Goal: Task Accomplishment & Management: Complete application form

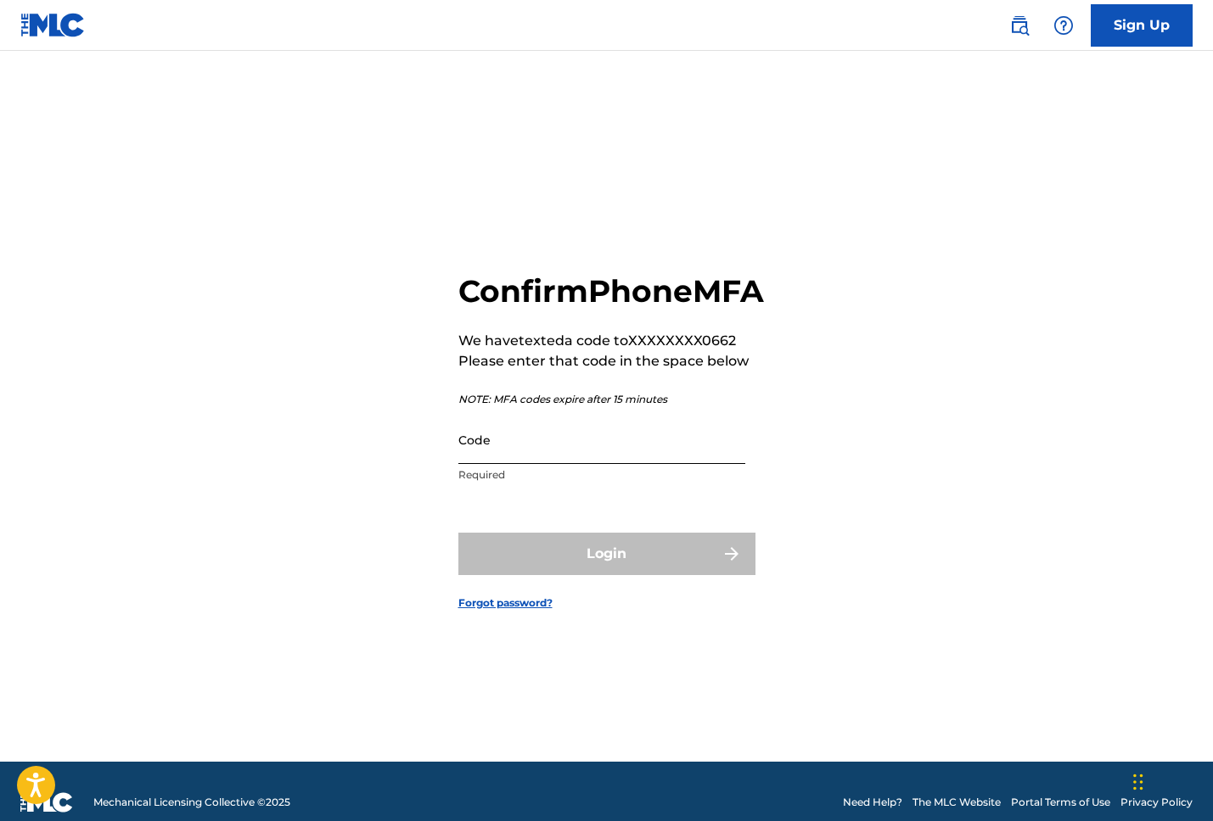
click at [559, 464] on input "Code" at bounding box center [601, 440] width 287 height 48
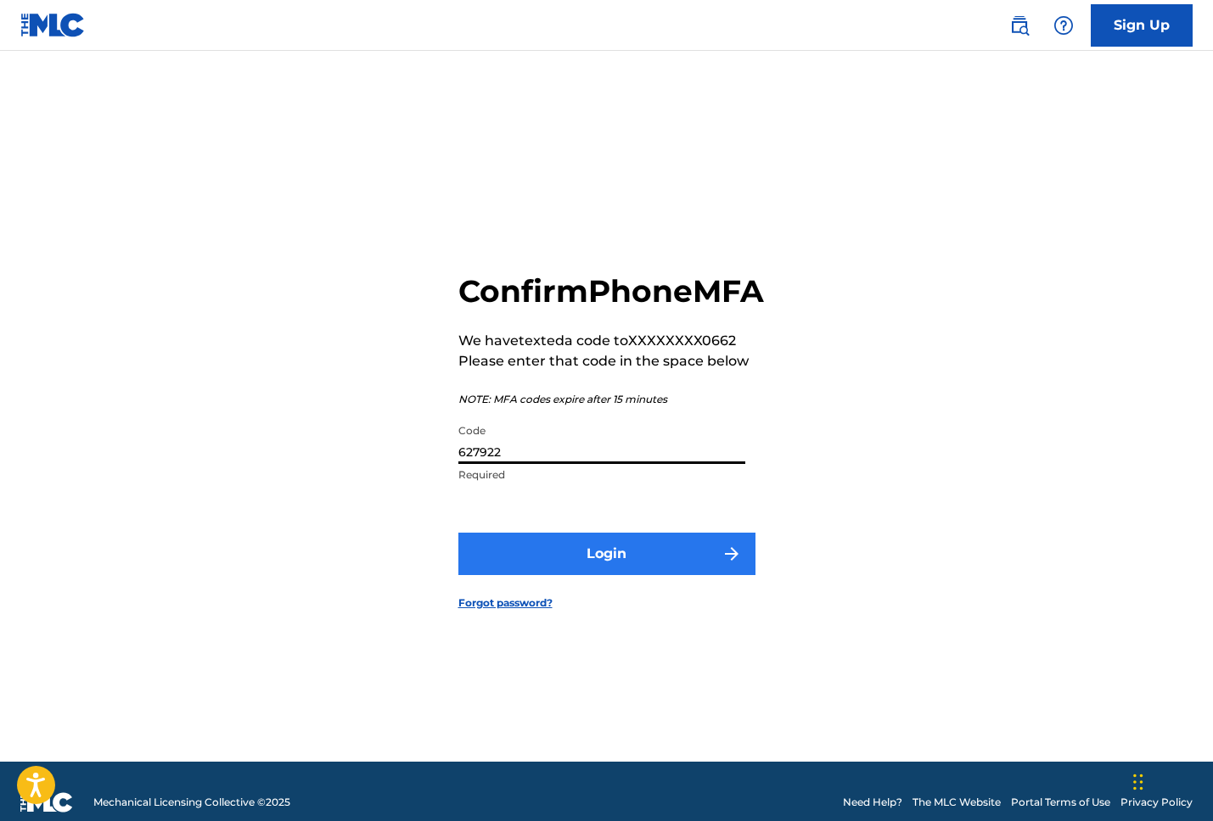
type input "627922"
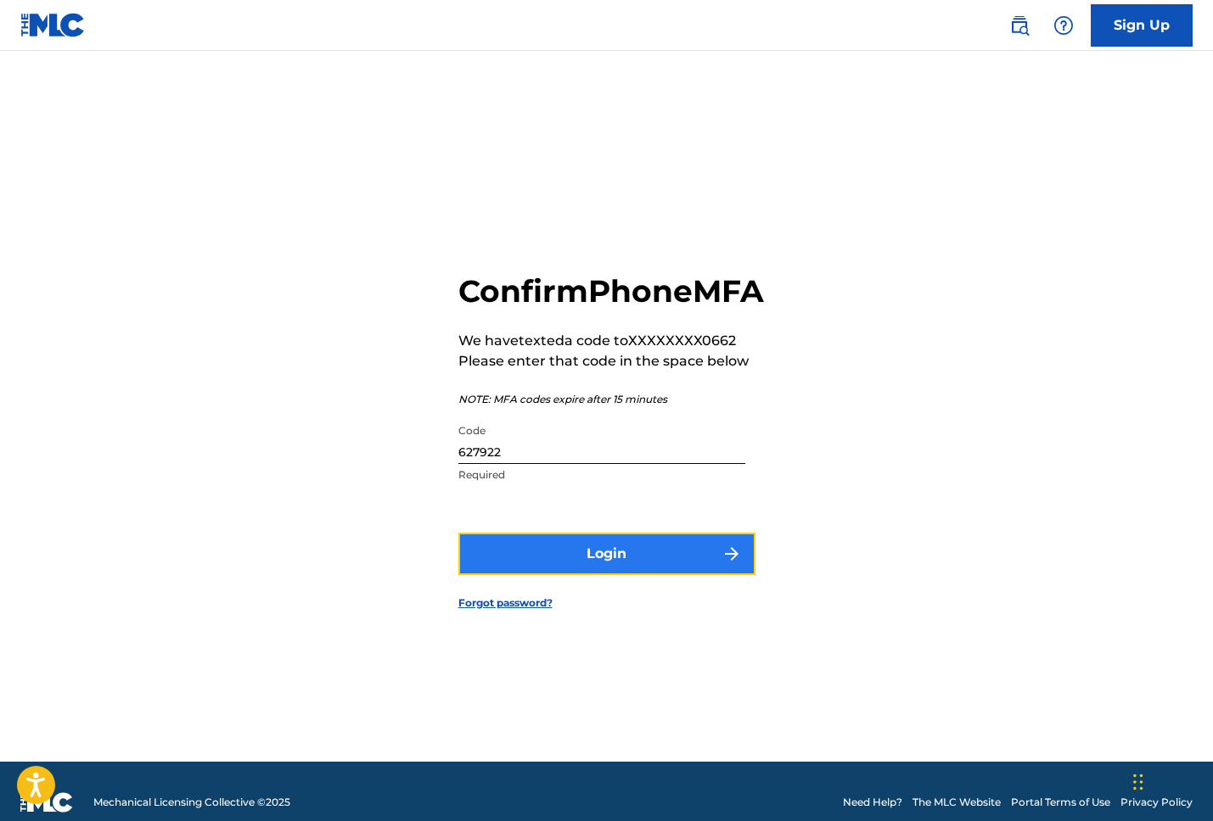
click at [613, 575] on button "Login" at bounding box center [606, 554] width 297 height 42
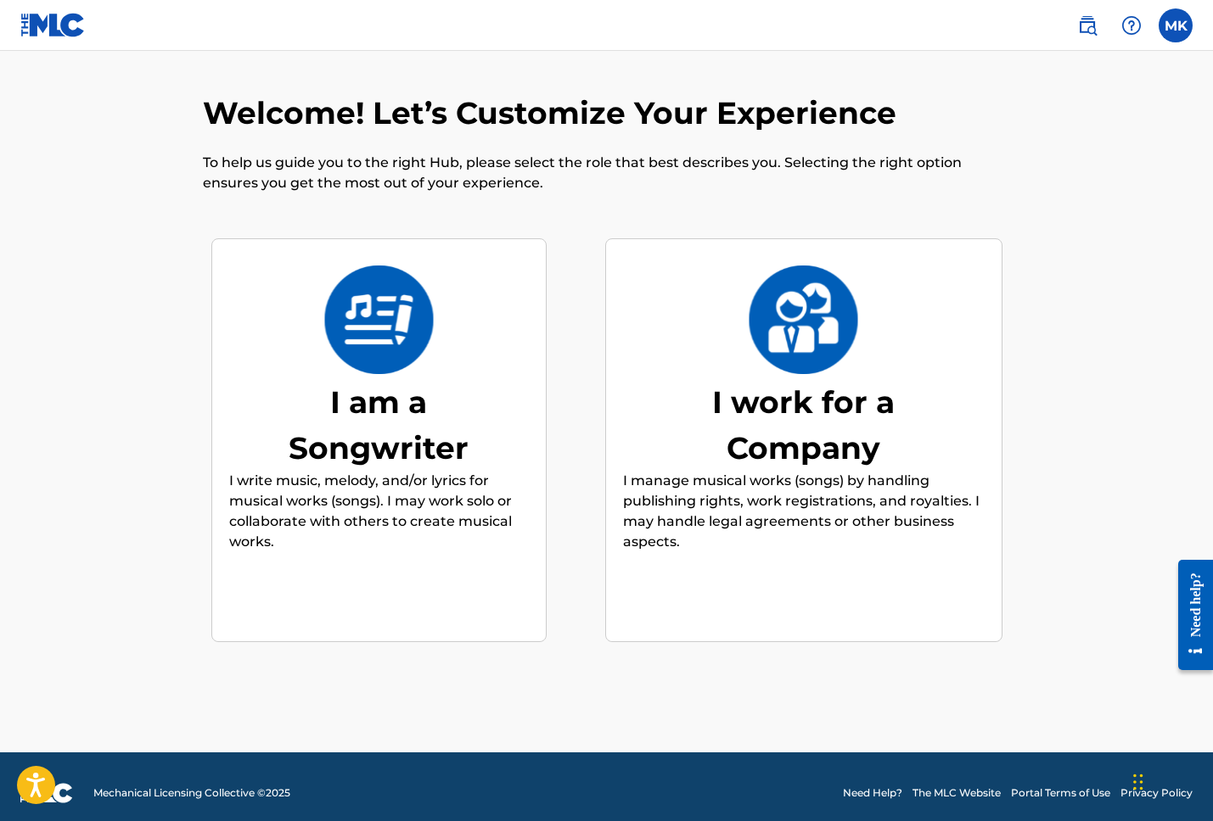
click at [799, 346] on img at bounding box center [803, 320] width 111 height 109
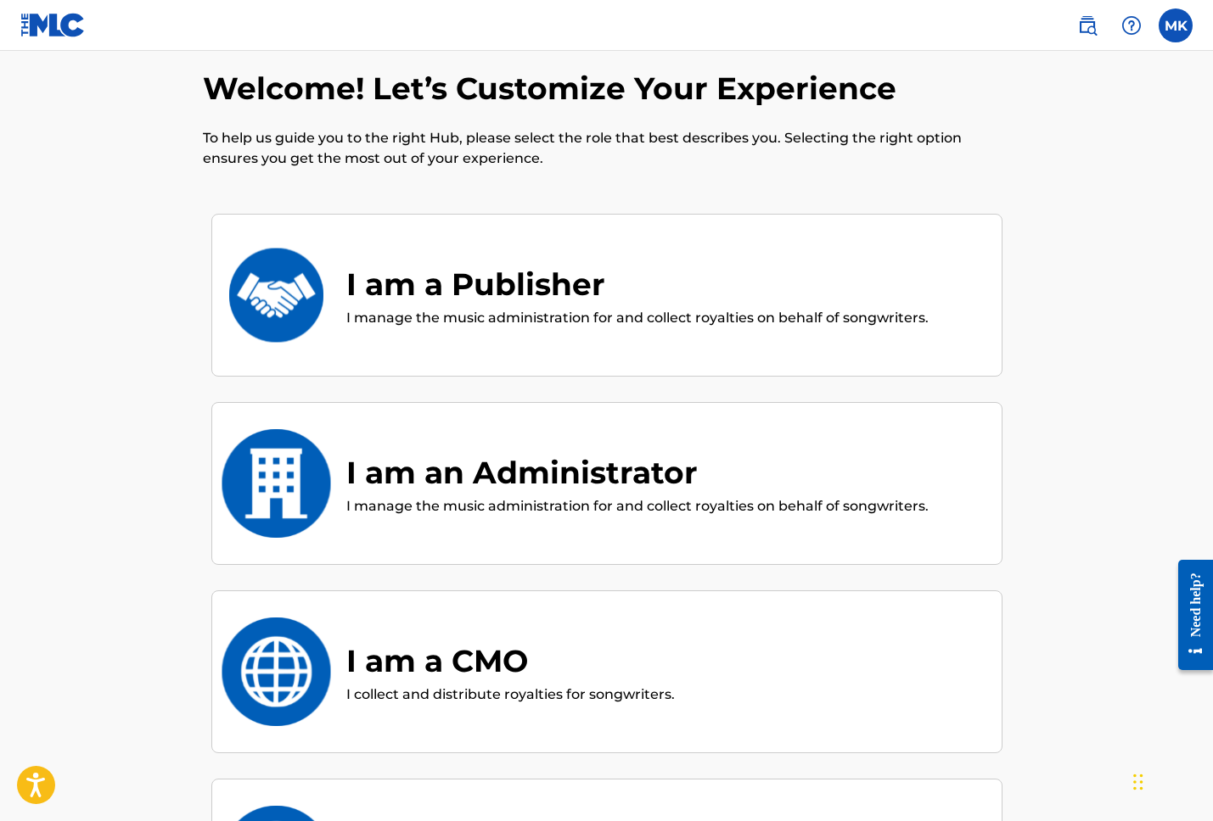
scroll to position [8, 0]
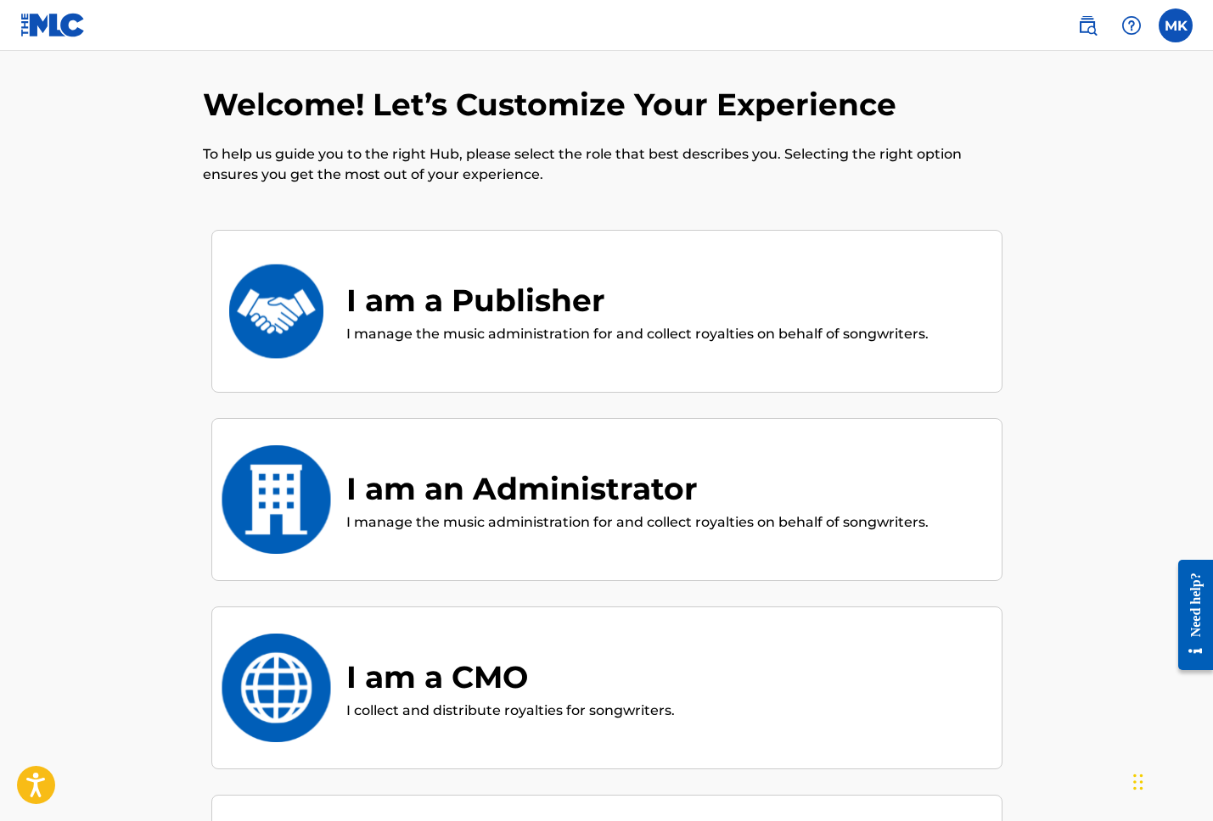
click at [564, 451] on div "I am an Administrator I manage the music administration for and collect royalti…" at bounding box center [606, 499] width 791 height 163
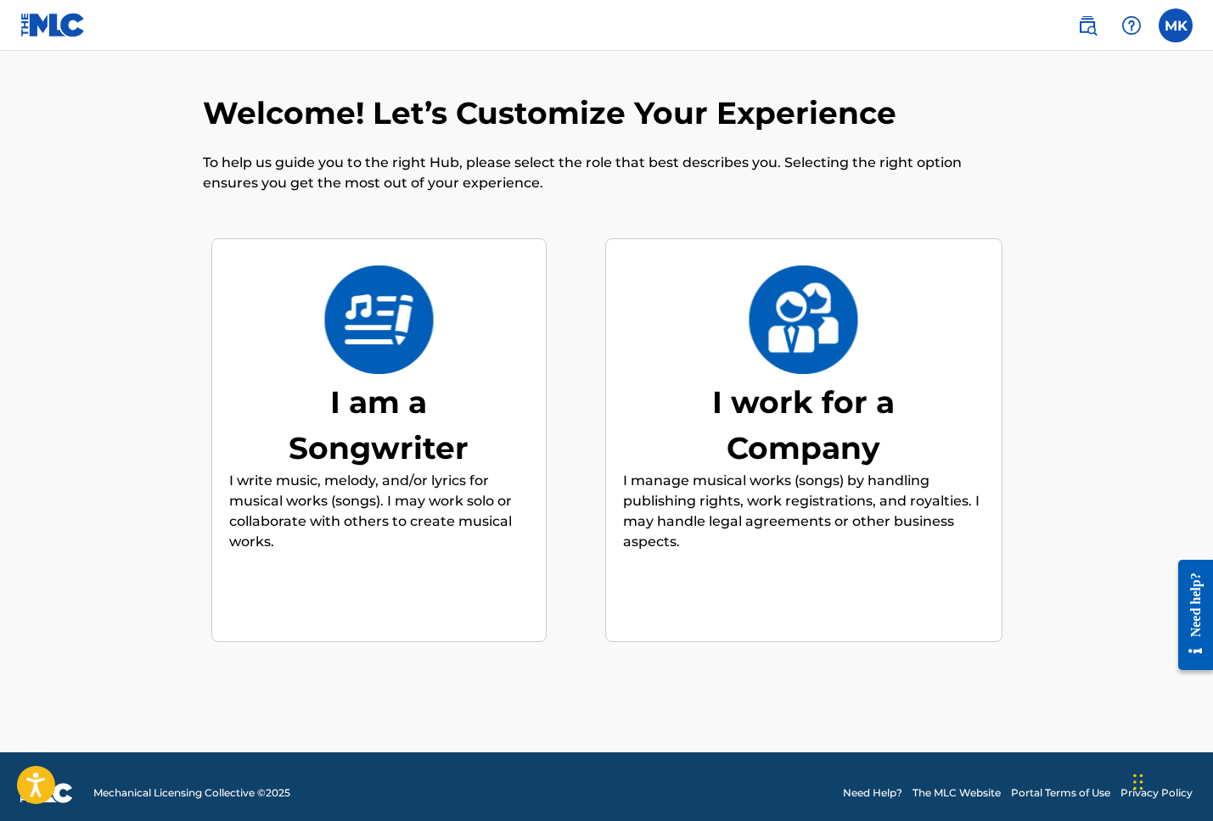
click at [776, 446] on div "I work for a Company" at bounding box center [803, 425] width 255 height 92
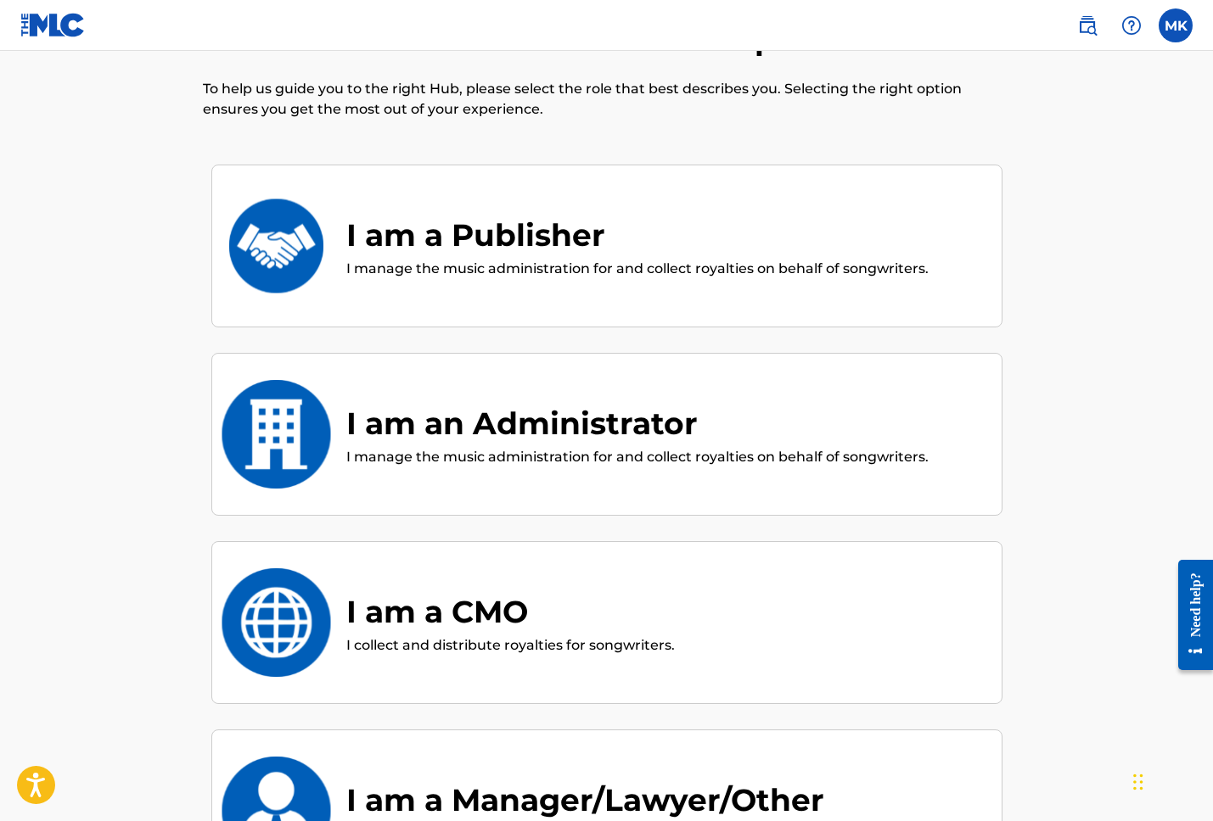
scroll to position [76, 0]
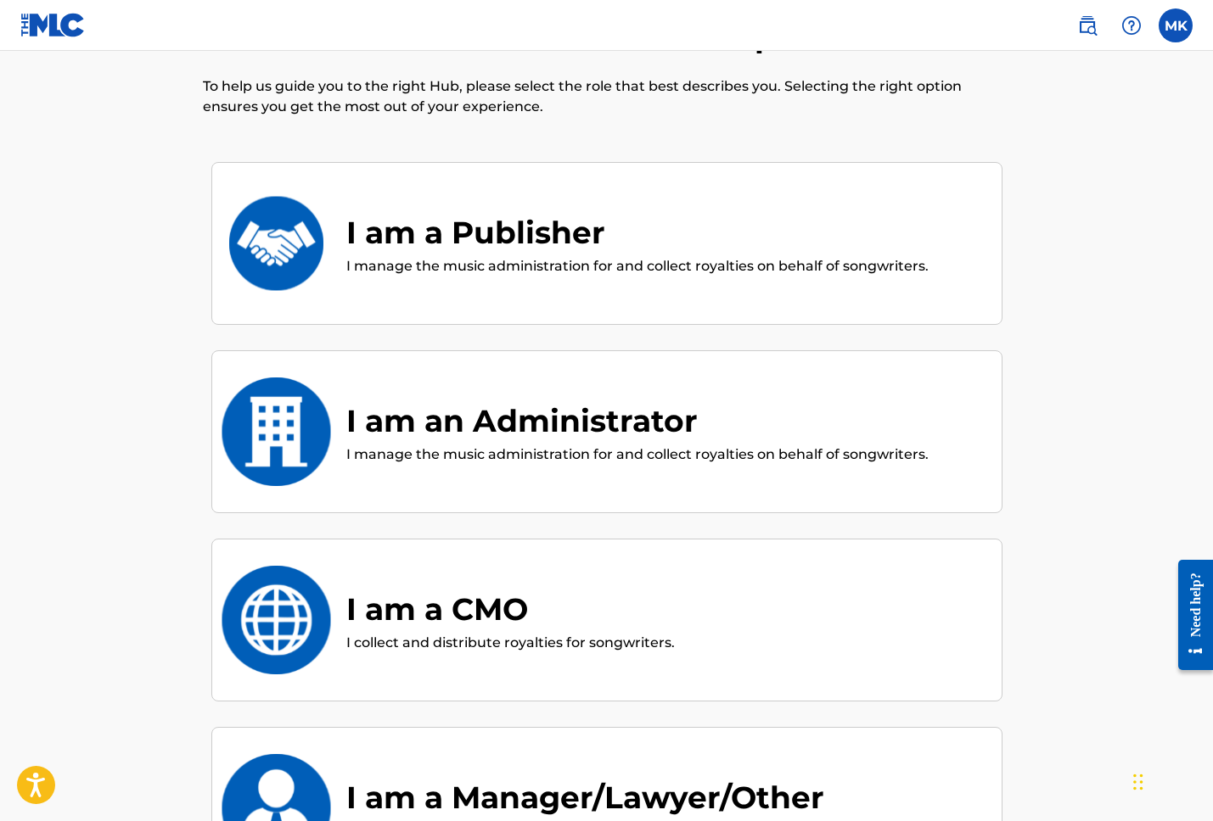
click at [563, 229] on div "I am a Publisher" at bounding box center [637, 233] width 582 height 46
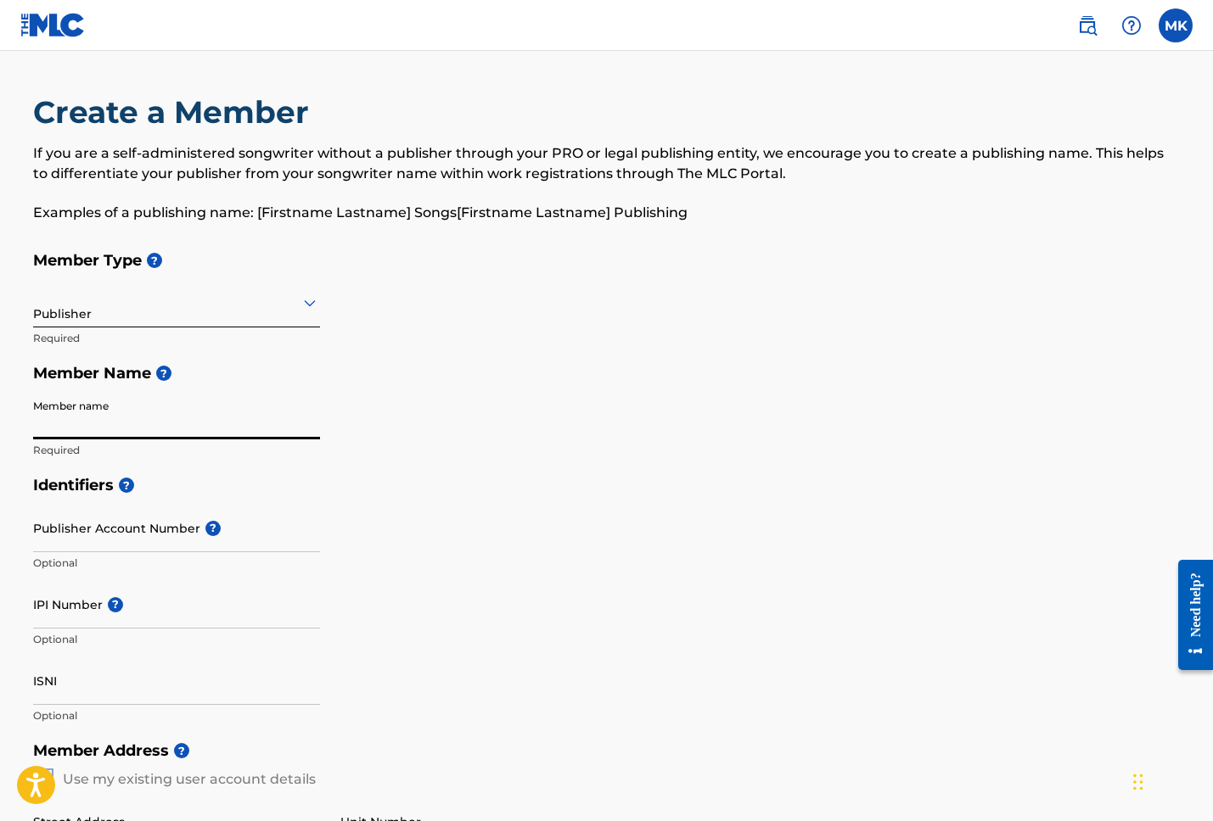
click at [70, 431] on input "Member name" at bounding box center [176, 415] width 287 height 48
type input "[PERSON_NAME]"
click at [69, 550] on input "Publisher Account Number ?" at bounding box center [176, 528] width 287 height 48
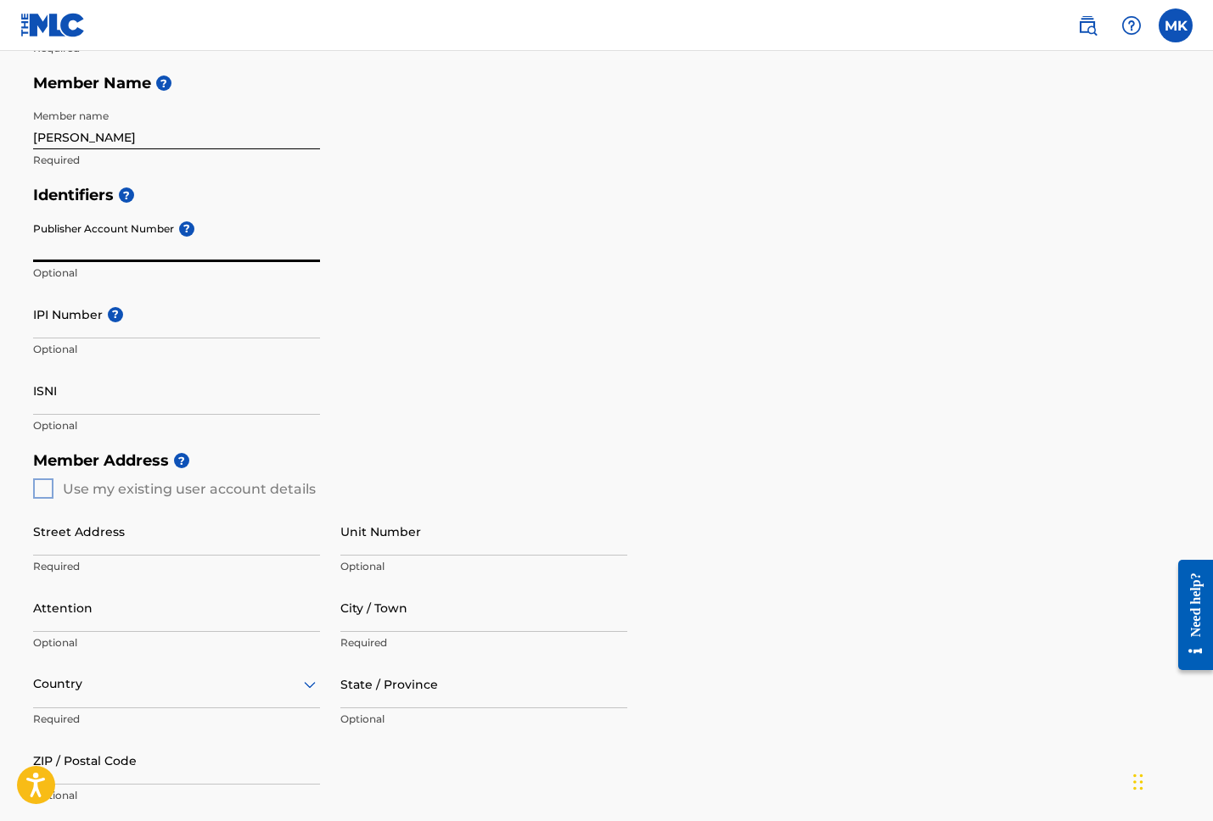
scroll to position [301, 0]
